Goal: Transaction & Acquisition: Purchase product/service

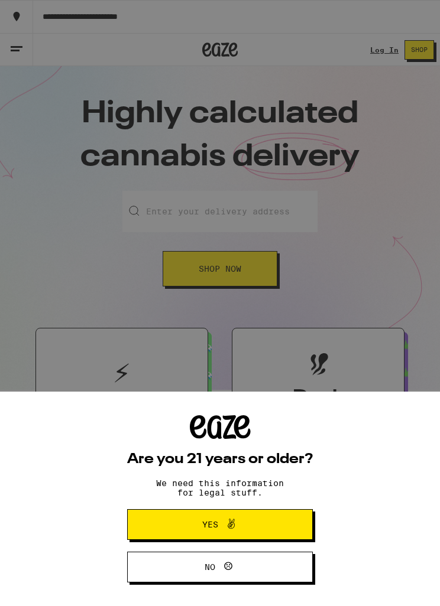
click at [241, 529] on span "Yes" at bounding box center [220, 524] width 90 height 15
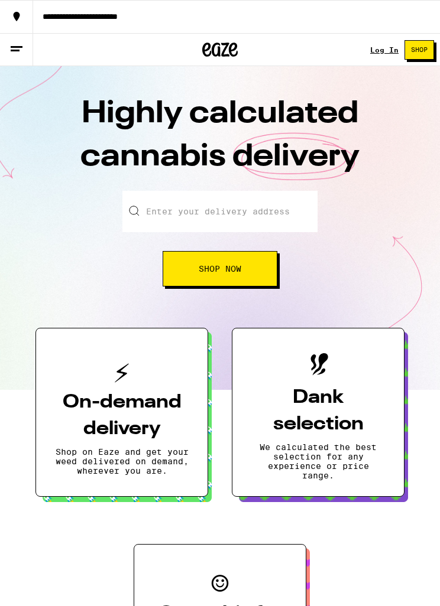
click at [376, 53] on link "Log In" at bounding box center [384, 50] width 28 height 8
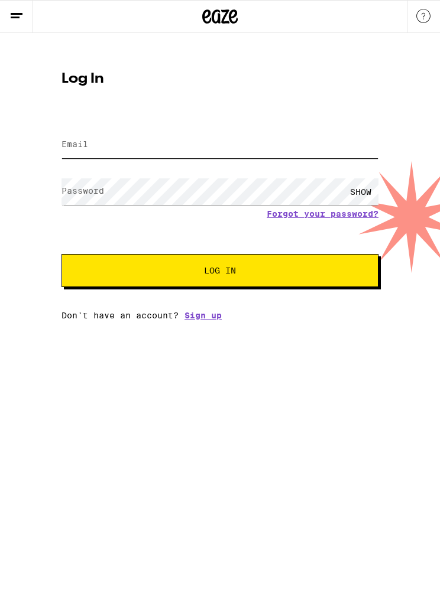
click at [223, 155] on input "Email" at bounding box center [219, 145] width 317 height 27
type input "rfkjr@yahoo.com"
click at [220, 272] on button "Log In" at bounding box center [219, 270] width 317 height 33
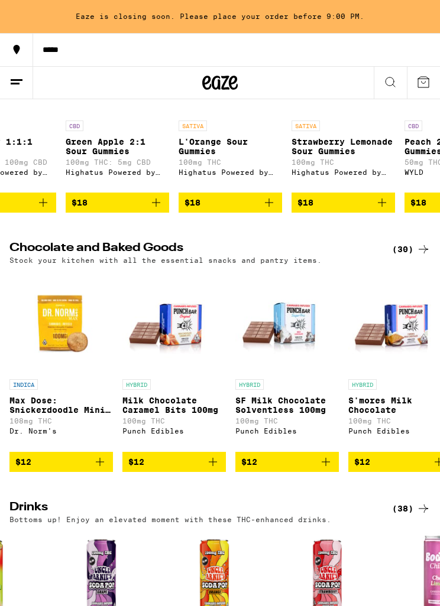
scroll to position [3775, 0]
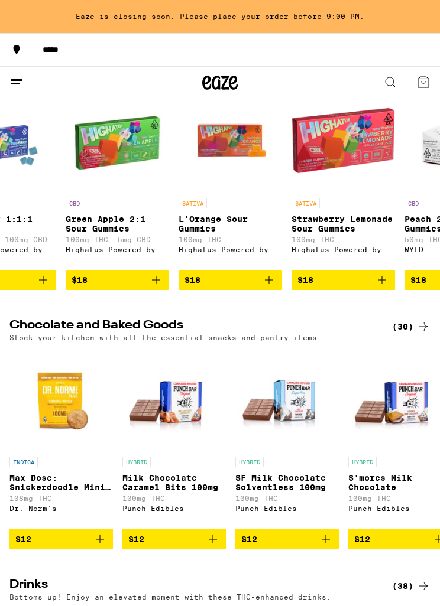
click at [424, 75] on icon at bounding box center [423, 68] width 14 height 14
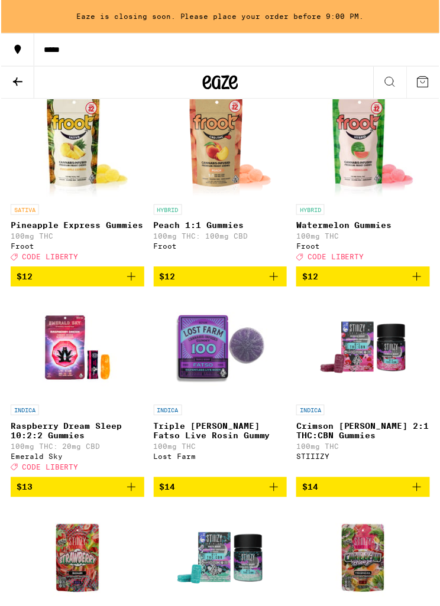
scroll to position [1754, 0]
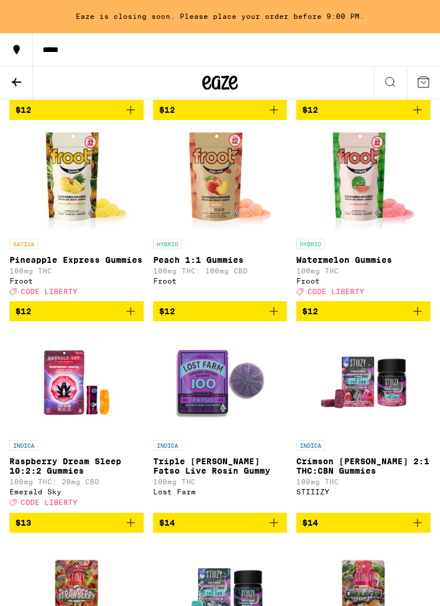
click at [60, 296] on div "SATIVA Pineapple Express Gummies 100mg THC Froot Deal Created with Sketch. CODE…" at bounding box center [76, 267] width 134 height 57
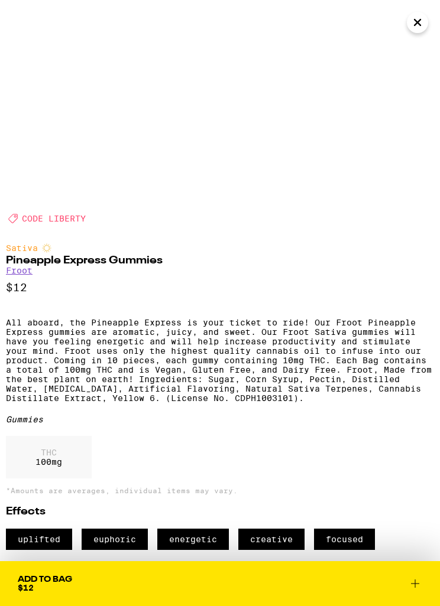
scroll to position [242, 0]
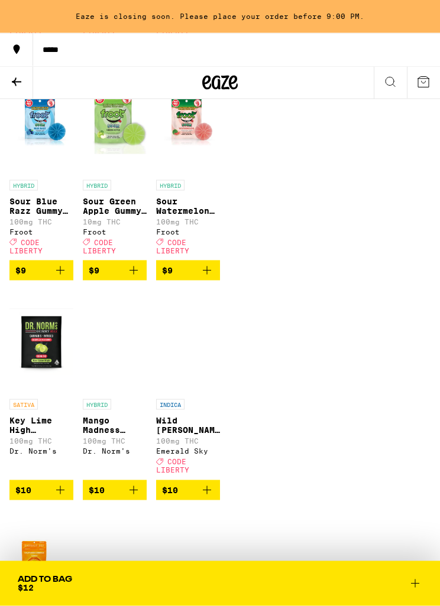
scroll to position [809, 0]
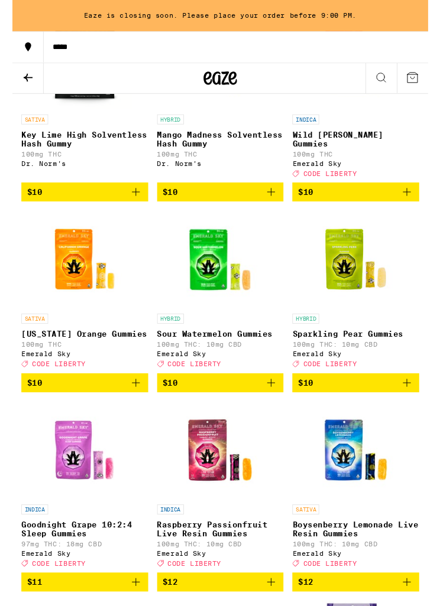
scroll to position [1060, 0]
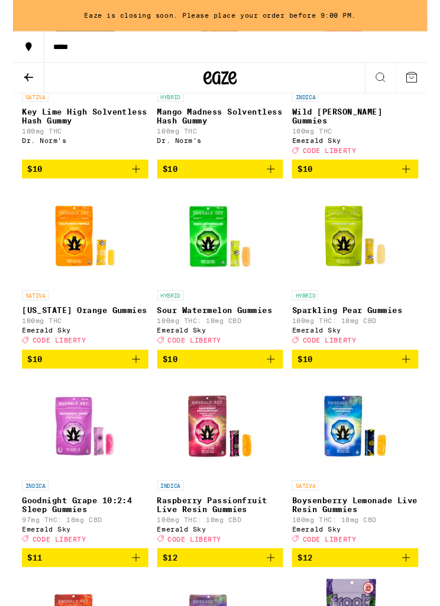
click at [64, 335] on p "[US_STATE] Orange Gummies" at bounding box center [76, 329] width 134 height 9
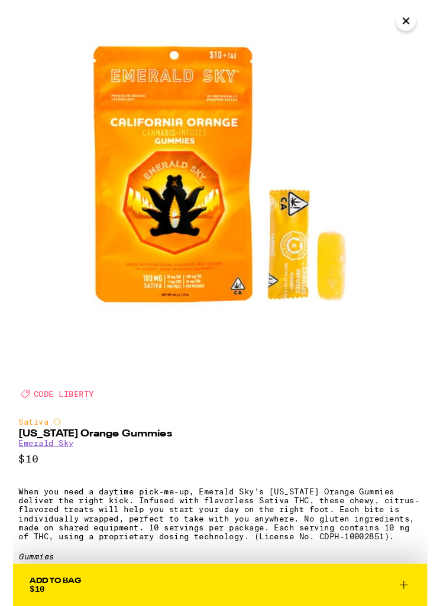
scroll to position [8, 0]
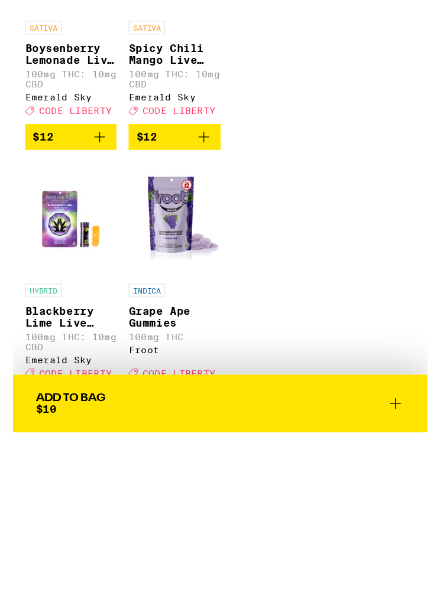
scroll to position [2117, 0]
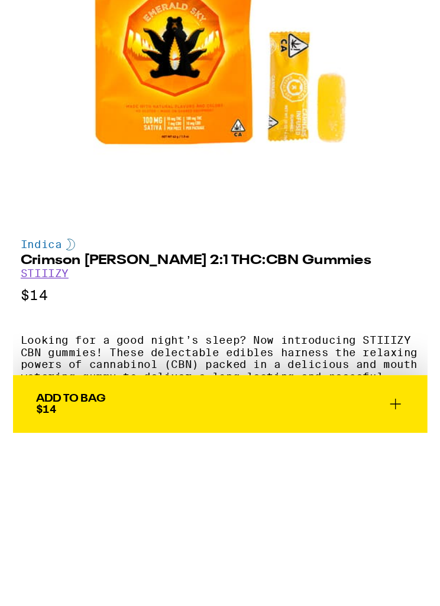
scroll to position [-1, 0]
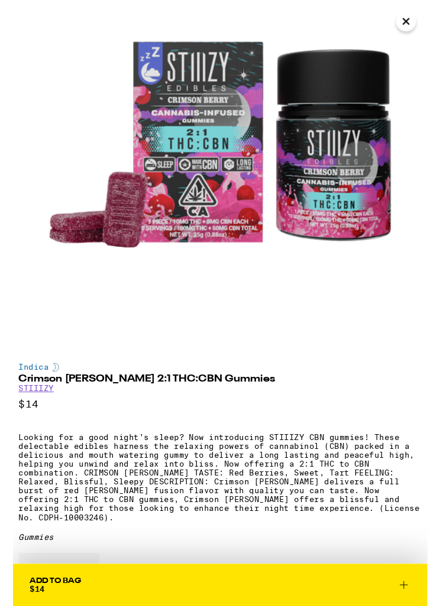
scroll to position [46, 0]
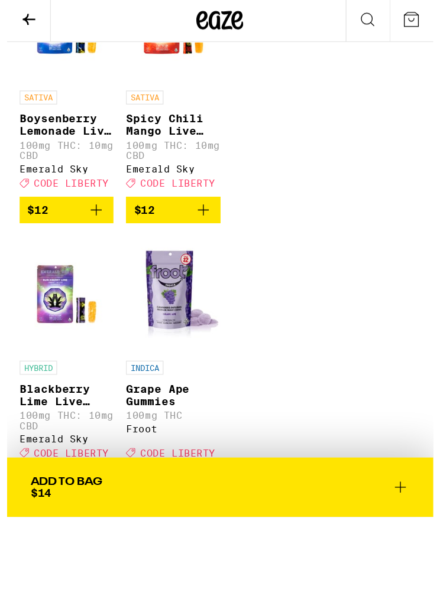
scroll to position [2095, 0]
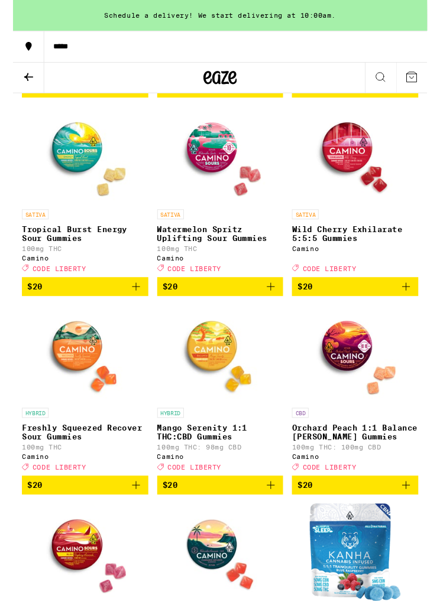
scroll to position [4998, 0]
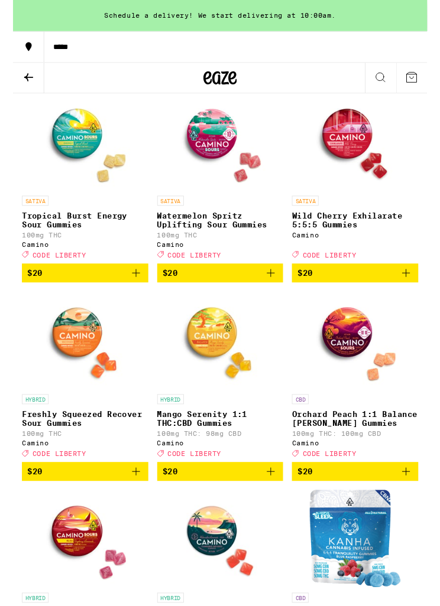
click at [267, 300] on button "$20" at bounding box center [220, 290] width 134 height 20
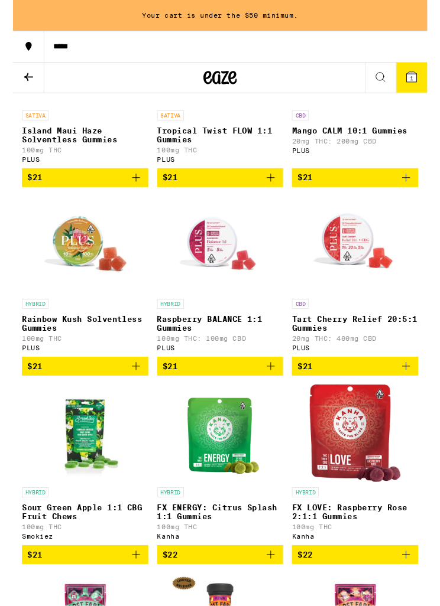
scroll to position [6736, 0]
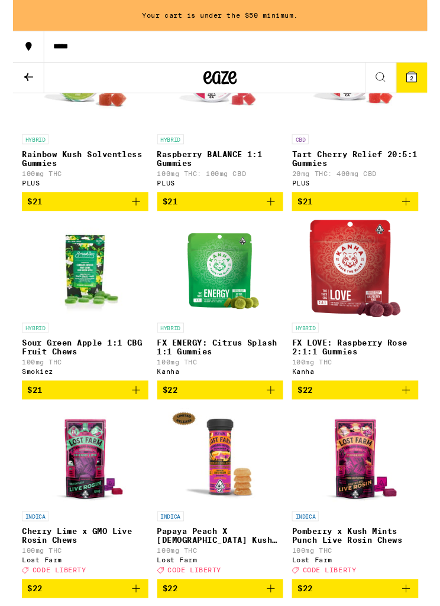
scroll to position [6913, 0]
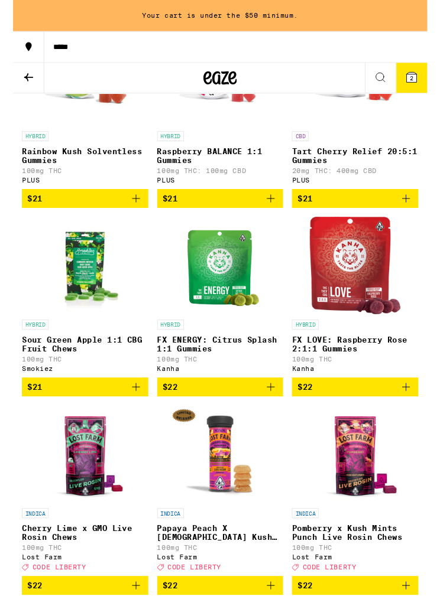
click at [132, 18] on icon "Add to bag" at bounding box center [131, 11] width 14 height 14
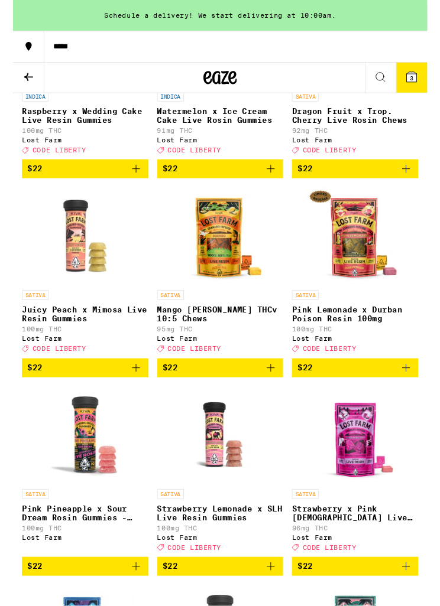
scroll to position [7577, 0]
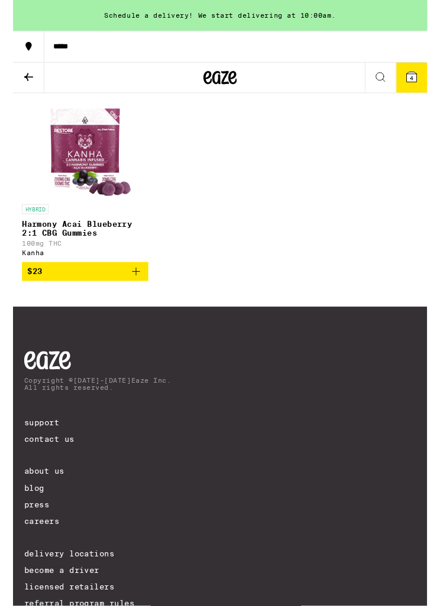
scroll to position [8292, 0]
click at [410, 32] on p "Watermelon x Gelato Chews" at bounding box center [363, 26] width 134 height 9
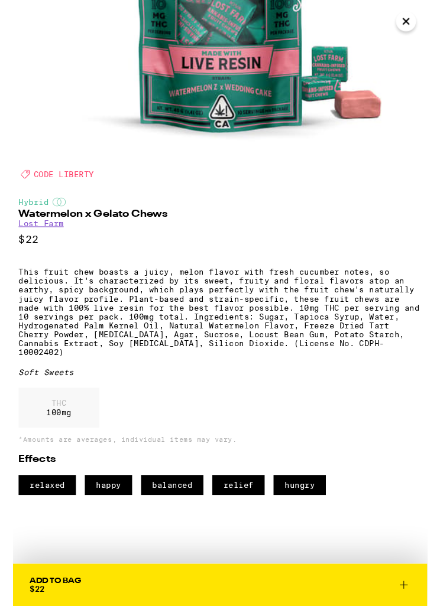
scroll to position [290, 0]
click at [413, 27] on icon "Close" at bounding box center [417, 23] width 14 height 18
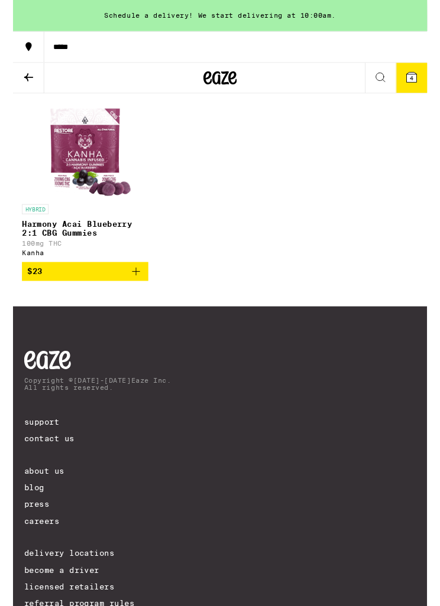
click at [66, 41] on p "Blueberry x Blue Dream Live Resin Chews" at bounding box center [76, 31] width 134 height 19
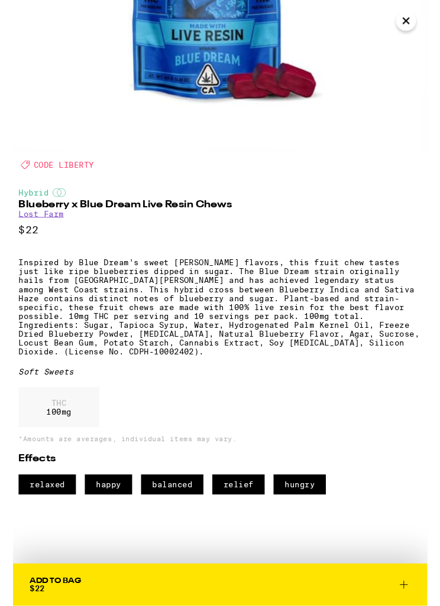
scroll to position [8502, 0]
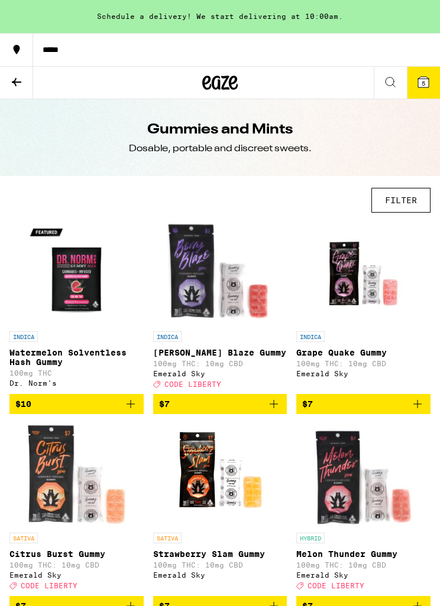
click at [14, 85] on icon at bounding box center [16, 82] width 14 height 14
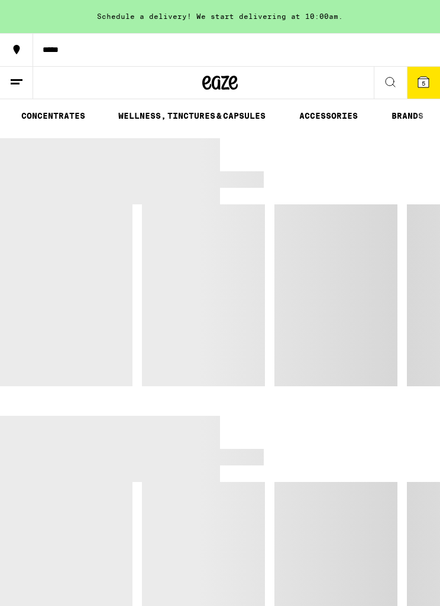
scroll to position [0, 349]
click at [146, 112] on link "WELLNESS, TINCTURES & CAPSULES" at bounding box center [191, 116] width 159 height 14
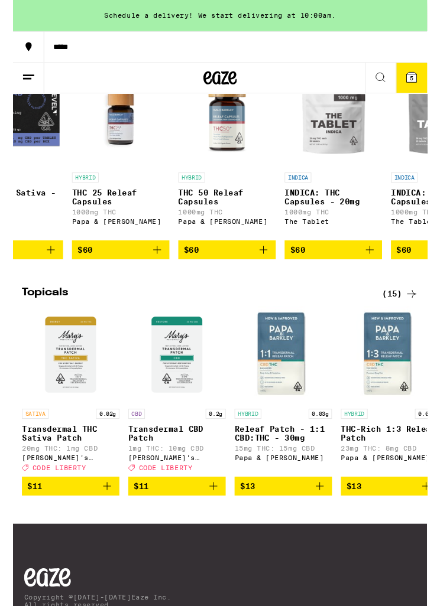
scroll to position [0, 1207]
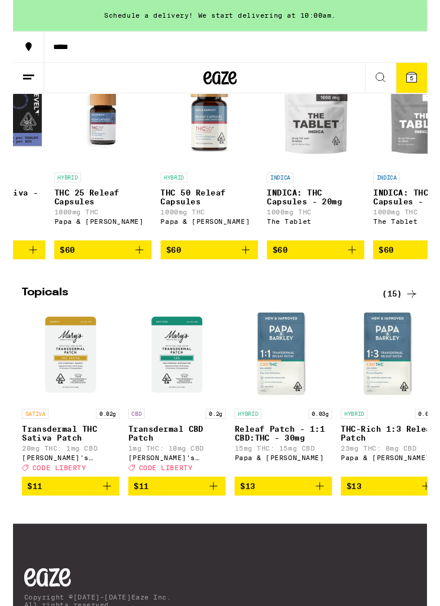
click at [87, 219] on p "THC 25 Releaf Capsules" at bounding box center [95, 209] width 103 height 19
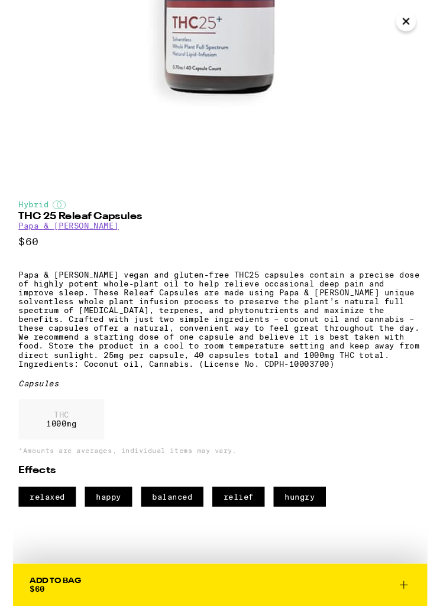
scroll to position [243, 0]
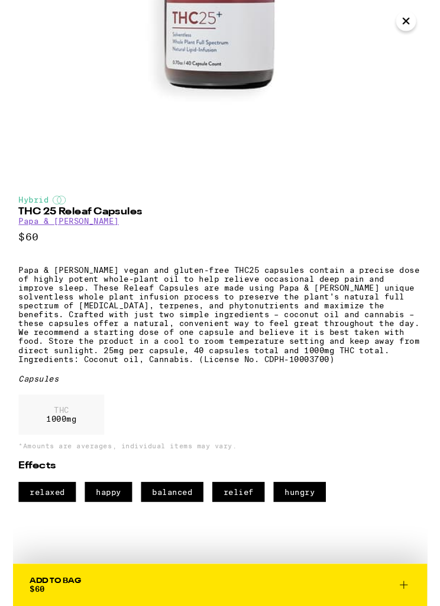
click at [415, 22] on icon "Close" at bounding box center [417, 23] width 14 height 18
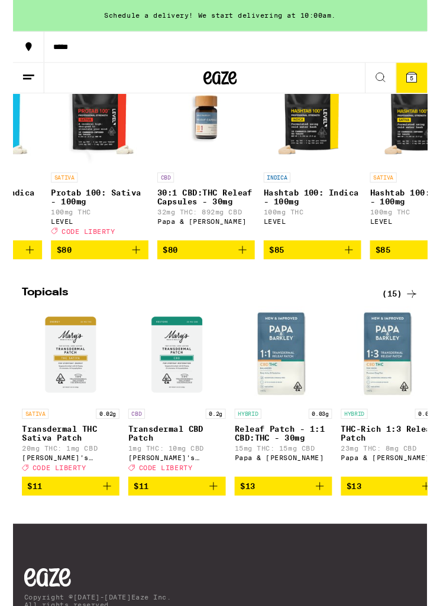
scroll to position [0, 2001]
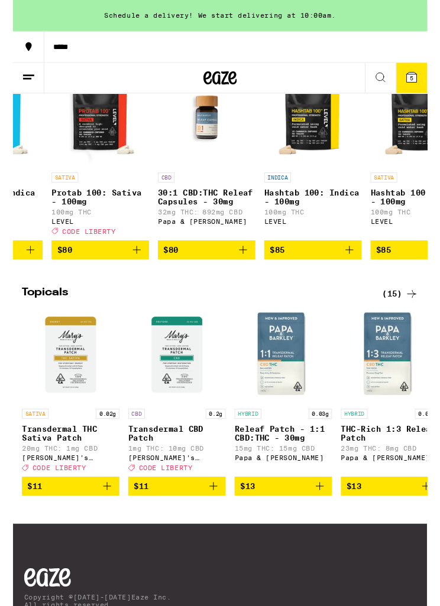
click at [176, 219] on p "30:1 CBD:THC Releaf Capsules - 30mg" at bounding box center [205, 209] width 103 height 19
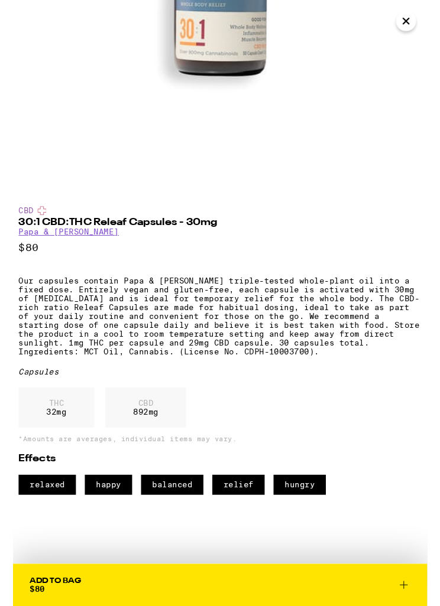
scroll to position [262, 0]
click at [411, 30] on icon "Close" at bounding box center [417, 23] width 14 height 18
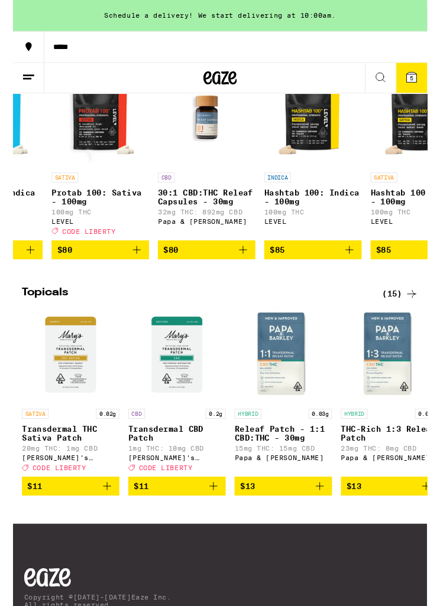
click at [66, 219] on p "Protab 100: Sativa - 100mg" at bounding box center [92, 209] width 103 height 19
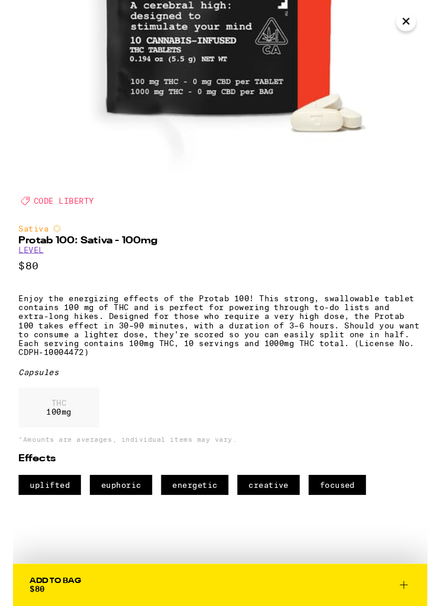
scroll to position [268, 0]
click at [414, 30] on icon "Close" at bounding box center [417, 23] width 14 height 18
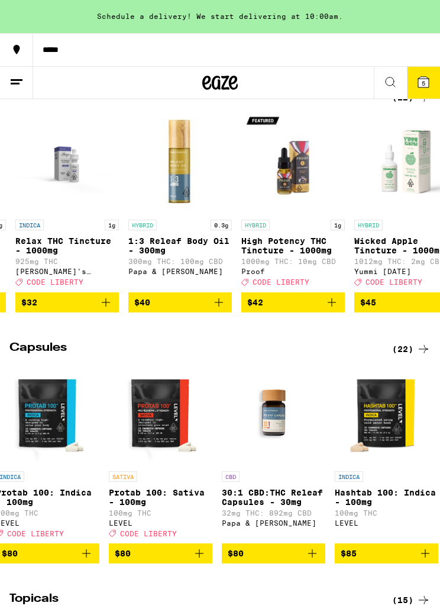
scroll to position [0, 2001]
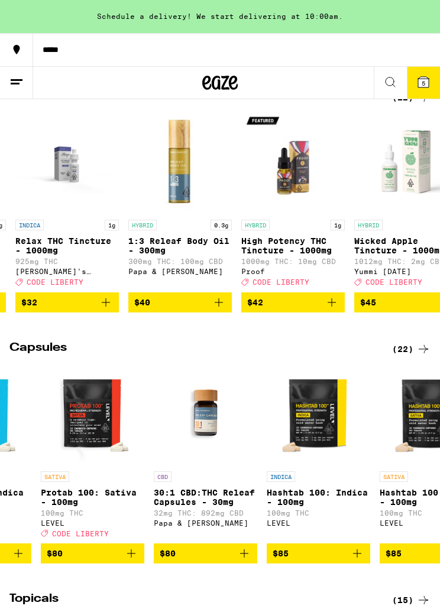
click at [21, 72] on button at bounding box center [16, 83] width 33 height 33
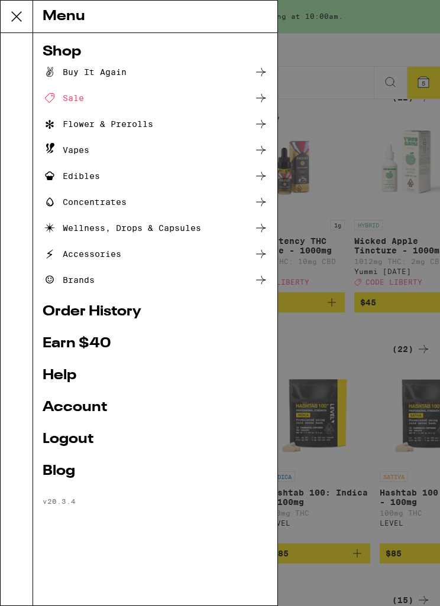
click at [57, 100] on div "Sale" at bounding box center [63, 98] width 41 height 14
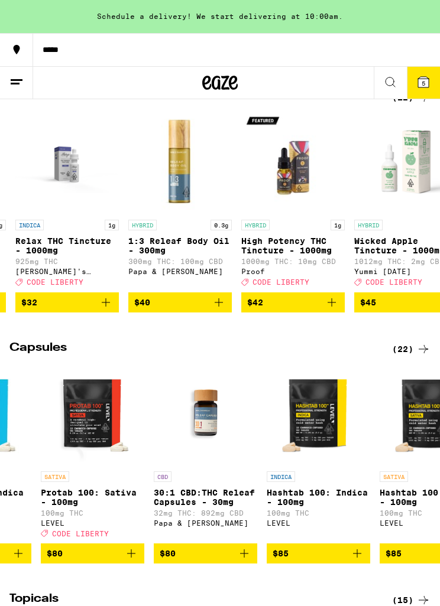
click at [25, 89] on button at bounding box center [16, 83] width 33 height 33
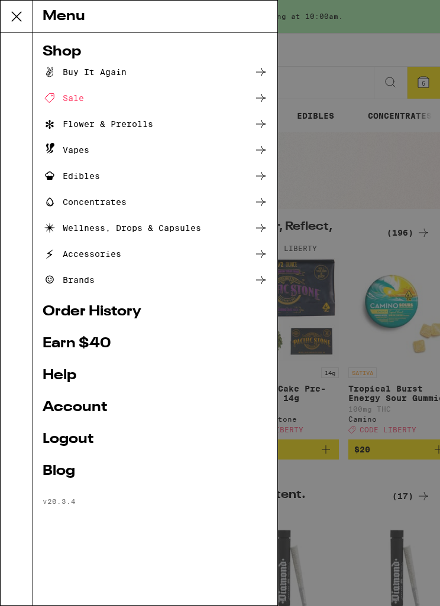
click at [259, 98] on icon at bounding box center [261, 98] width 14 height 14
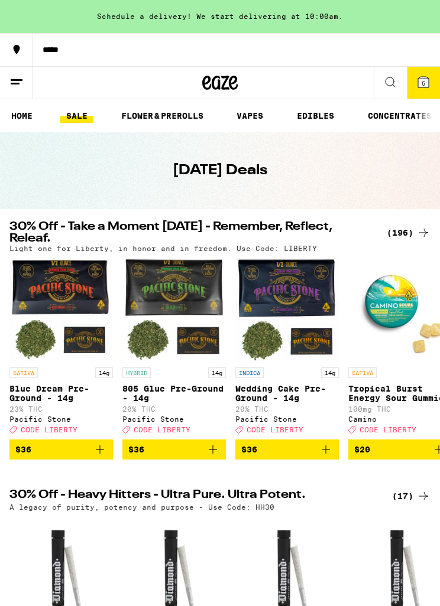
click at [419, 231] on icon at bounding box center [423, 233] width 14 height 14
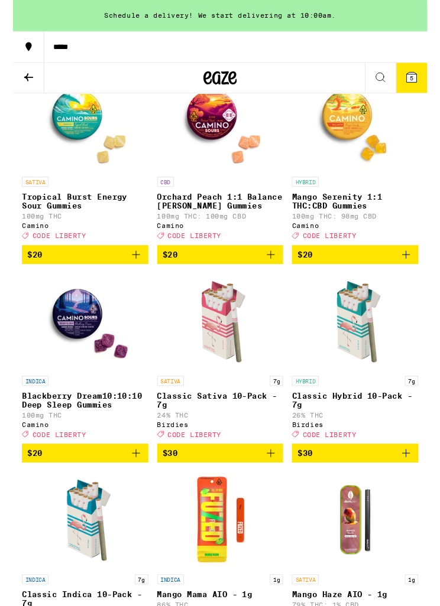
scroll to position [362, 0]
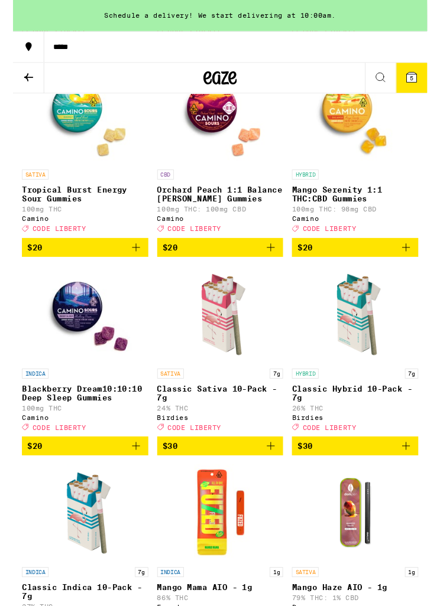
click at [418, 270] on icon "Add to bag" at bounding box center [417, 263] width 14 height 14
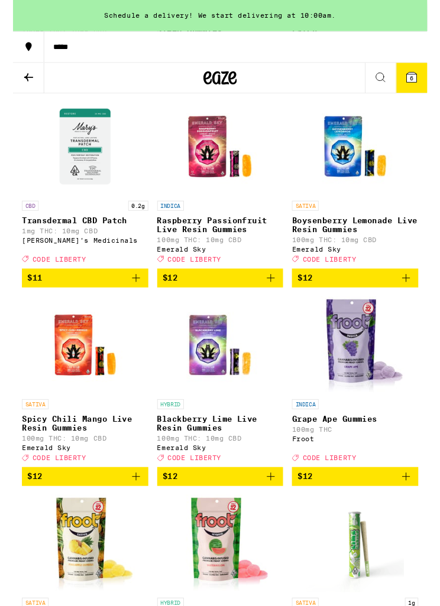
scroll to position [3069, 0]
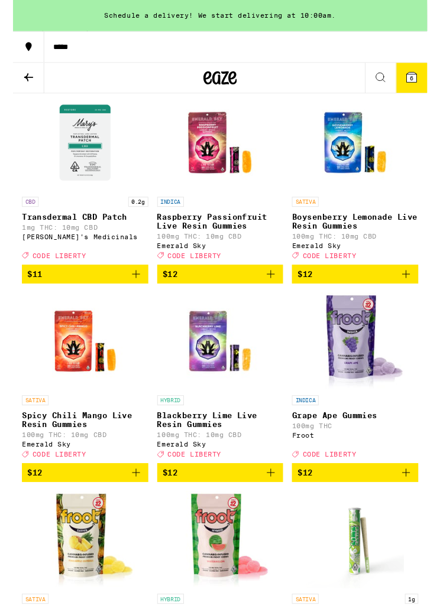
click at [133, 87] on icon "Add to bag" at bounding box center [131, 80] width 14 height 14
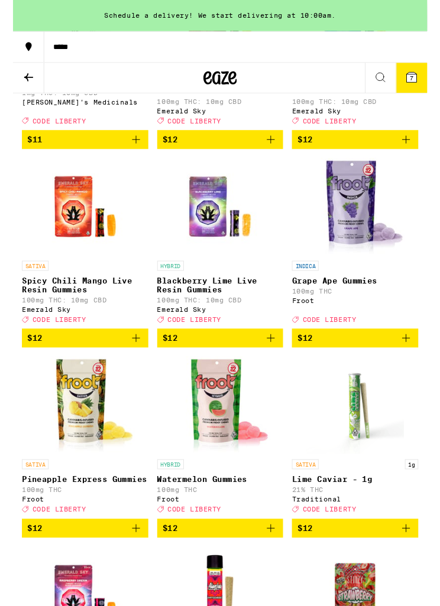
scroll to position [3213, 0]
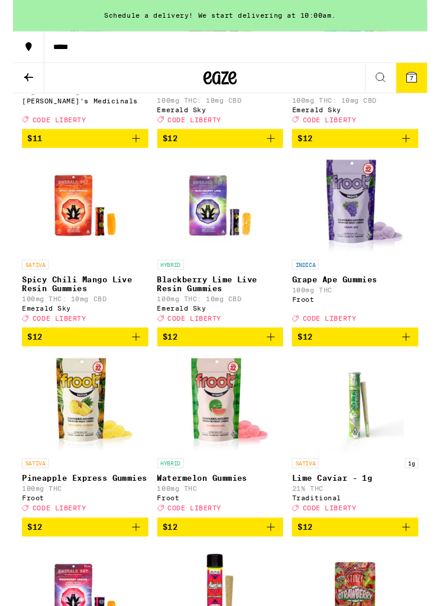
click at [277, 154] on icon "Add to bag" at bounding box center [274, 147] width 14 height 14
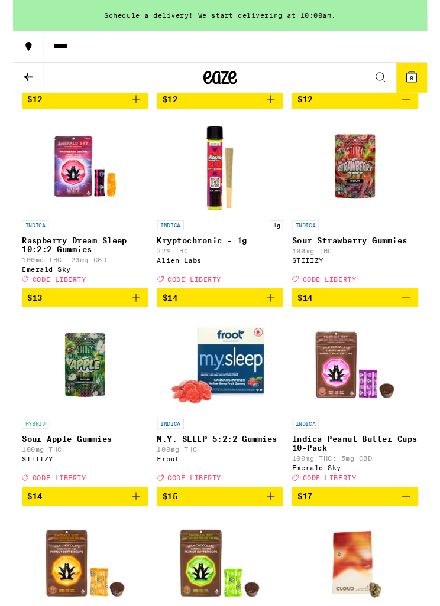
scroll to position [3671, 0]
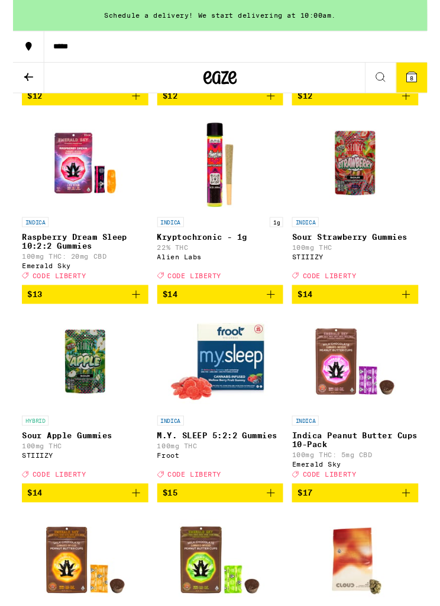
click at [125, 109] on icon "Add to bag" at bounding box center [131, 102] width 14 height 14
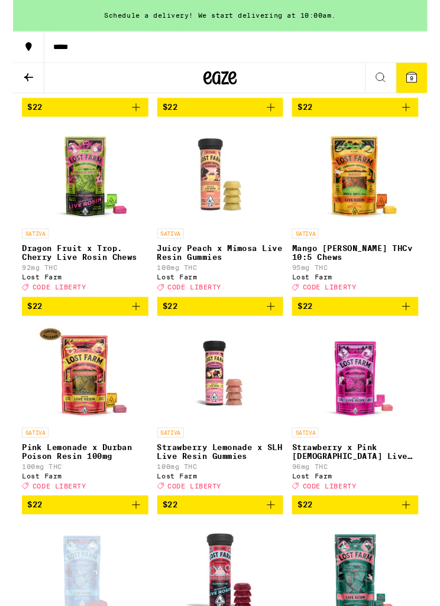
scroll to position [6612, 0]
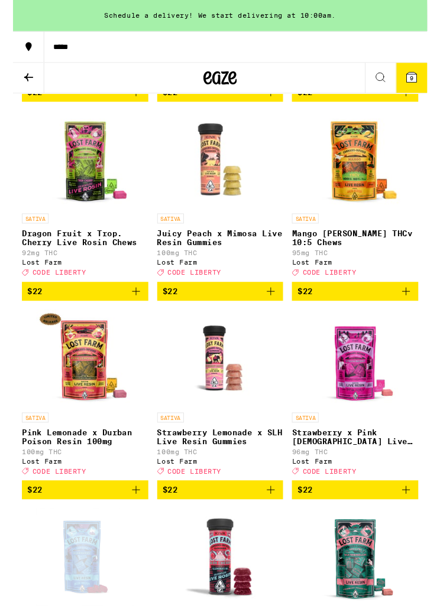
click at [165, 51] on p "Raspberry x Wedding Cake Live Resin Gummies" at bounding box center [220, 42] width 134 height 19
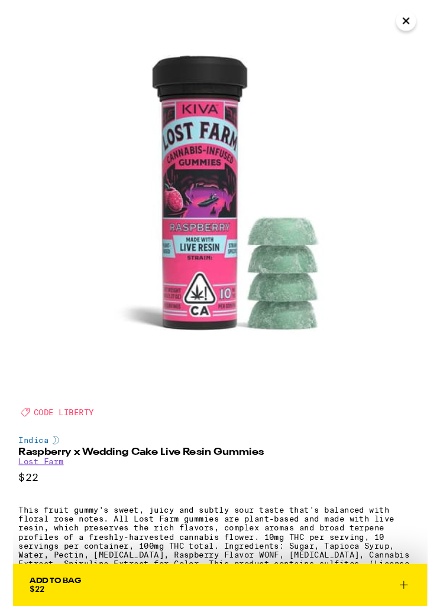
scroll to position [15, 0]
click at [415, 29] on icon "Close" at bounding box center [417, 23] width 14 height 18
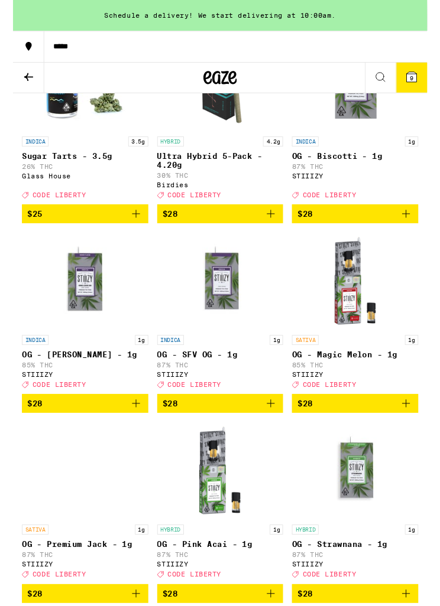
scroll to position [7960, 0]
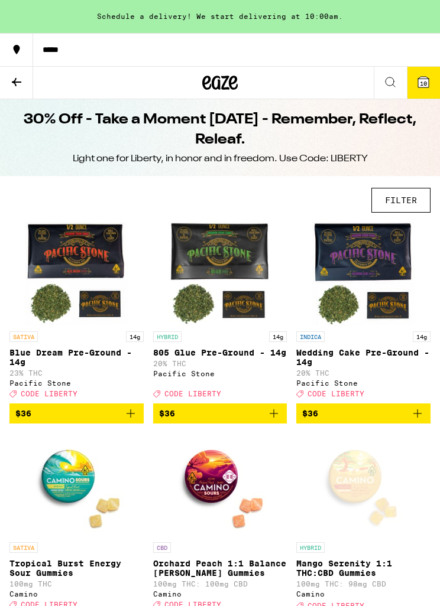
click at [420, 77] on icon at bounding box center [423, 82] width 11 height 11
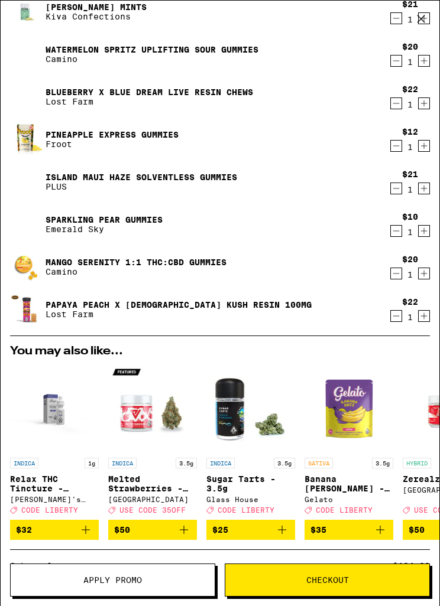
scroll to position [83, 0]
